Goal: Information Seeking & Learning: Learn about a topic

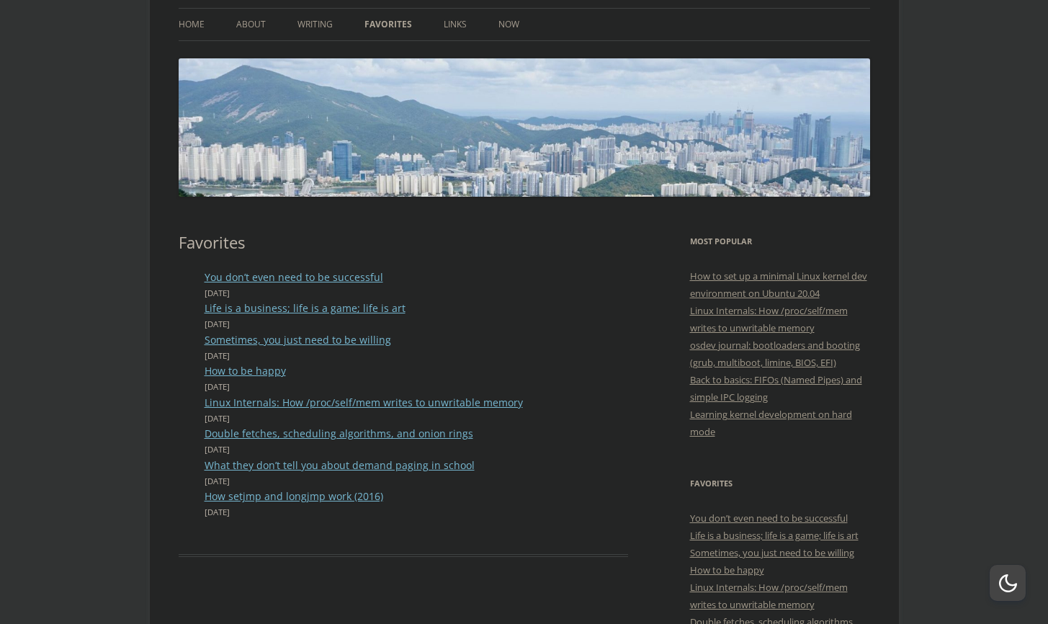
scroll to position [115, 0]
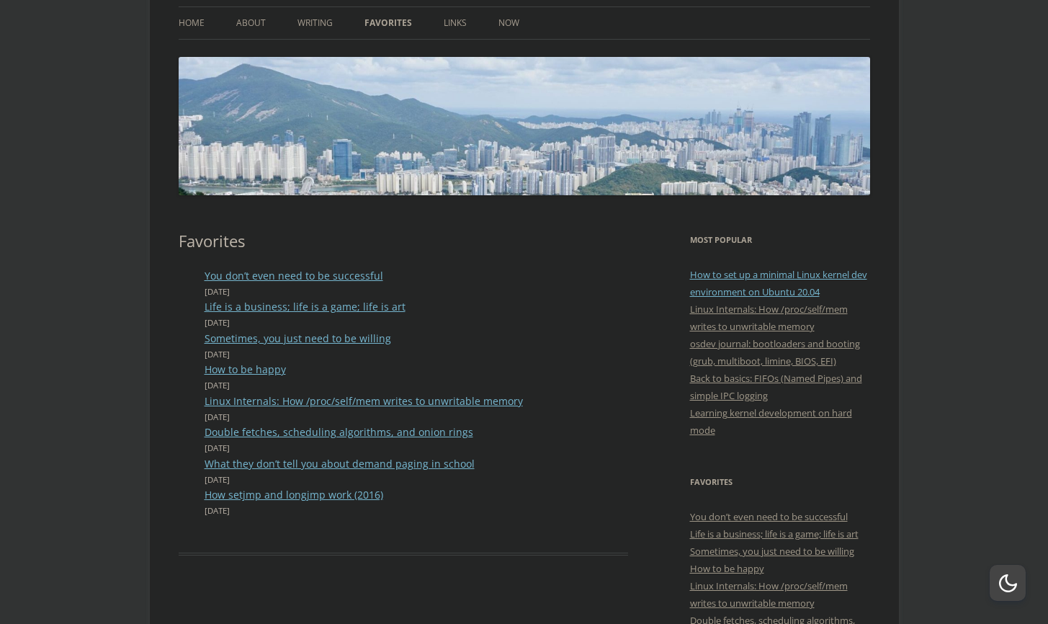
click at [735, 274] on link "How to set up a minimal Linux kernel dev environment on Ubuntu 20.04" at bounding box center [778, 283] width 177 height 30
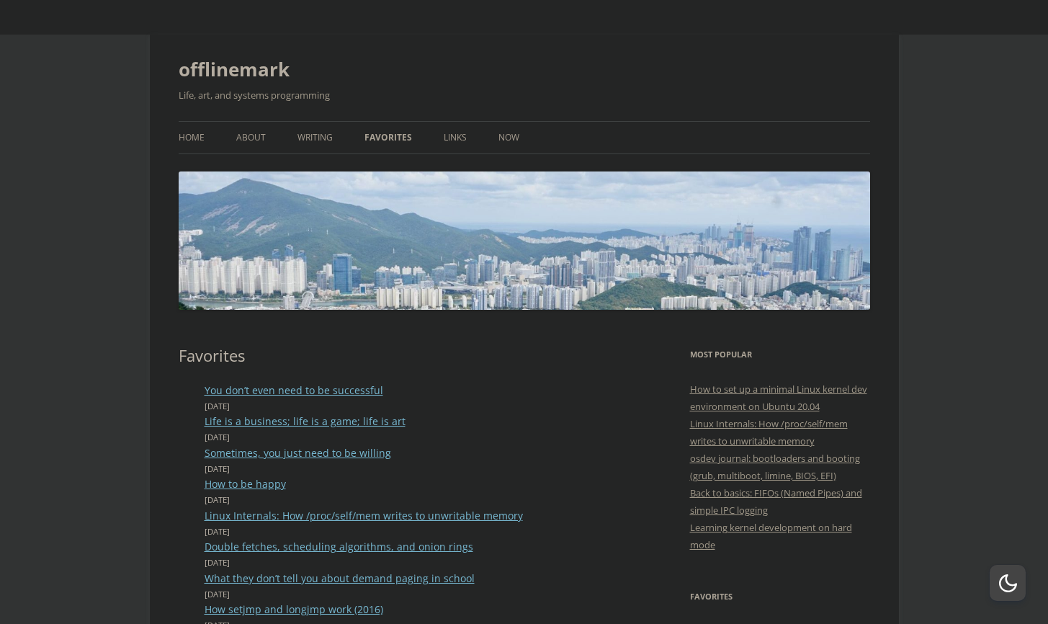
scroll to position [0, 0]
click at [256, 391] on link "You don’t even need to be successful" at bounding box center [294, 390] width 179 height 14
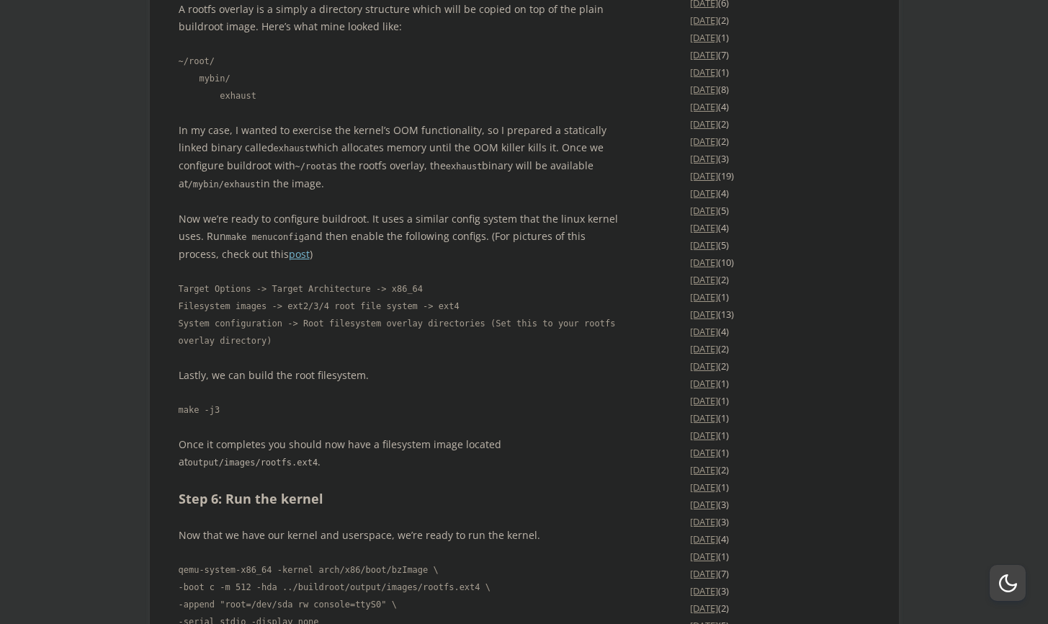
scroll to position [2224, 0]
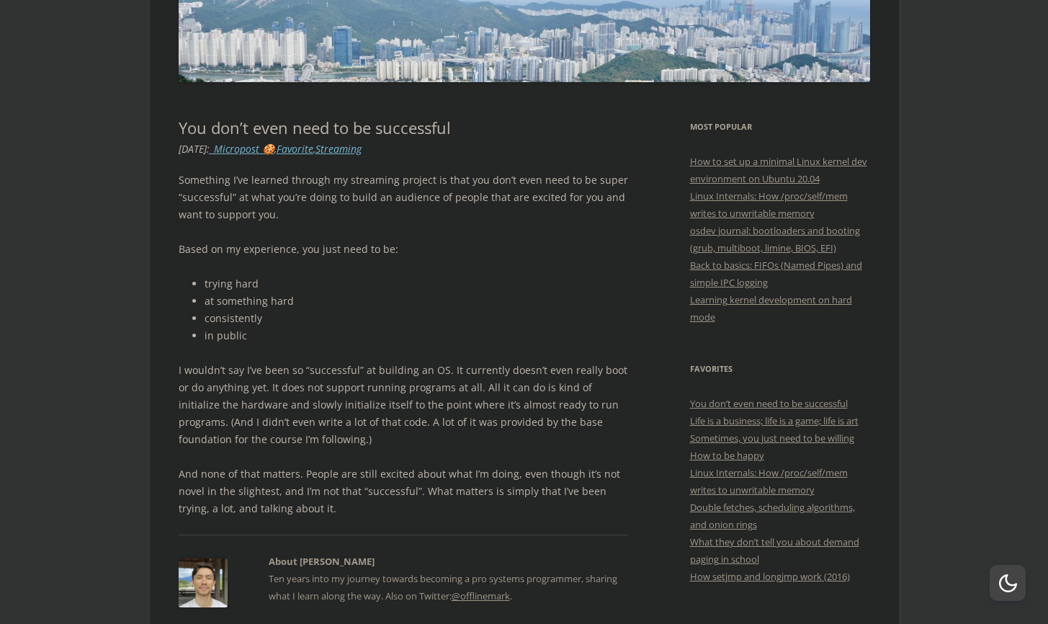
scroll to position [296, 0]
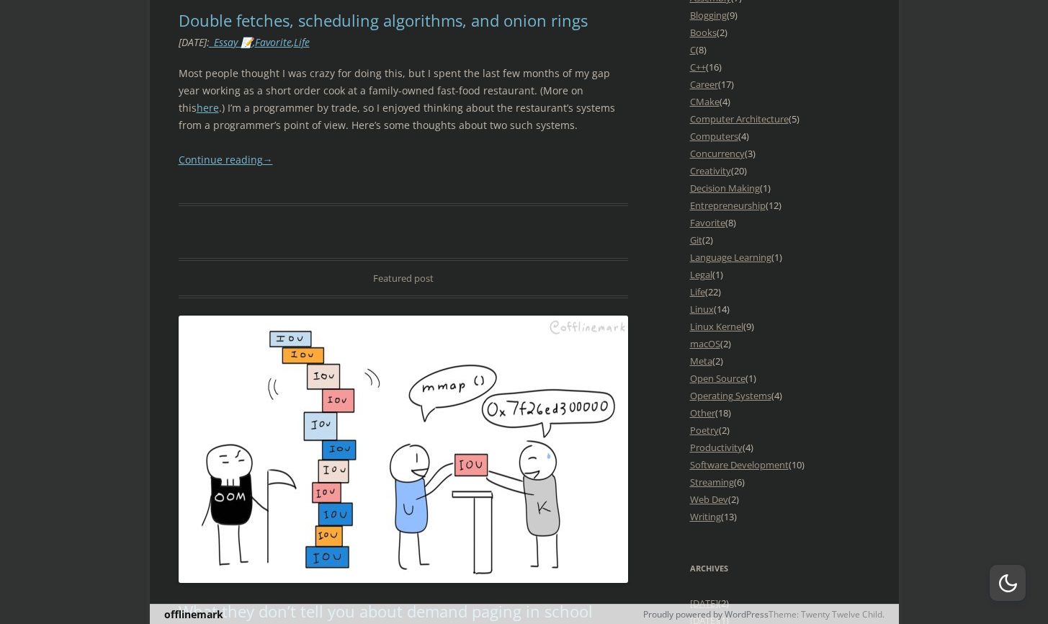
scroll to position [1533, 0]
